Goal: Task Accomplishment & Management: Manage account settings

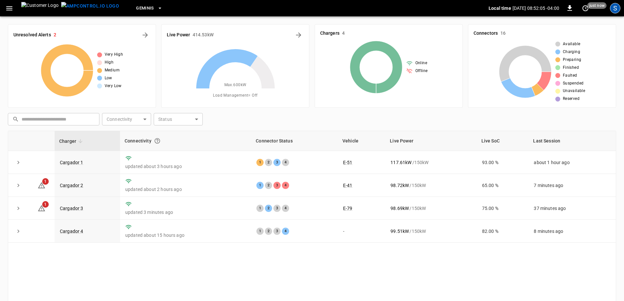
click at [617, 9] on div "S" at bounding box center [615, 8] width 10 height 10
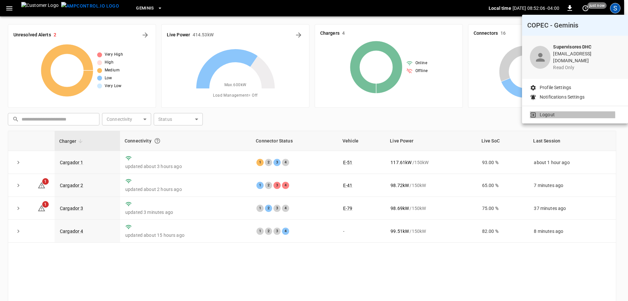
click at [544, 111] on p "Logout" at bounding box center [547, 114] width 15 height 7
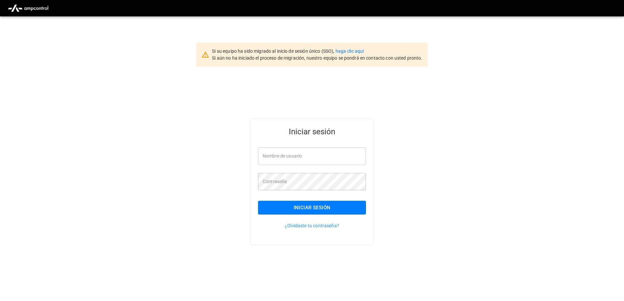
click at [293, 163] on input "Nombre de usuario" at bounding box center [312, 155] width 108 height 17
click at [351, 50] on link "haga clic aquí" at bounding box center [350, 50] width 28 height 5
